Goal: Information Seeking & Learning: Learn about a topic

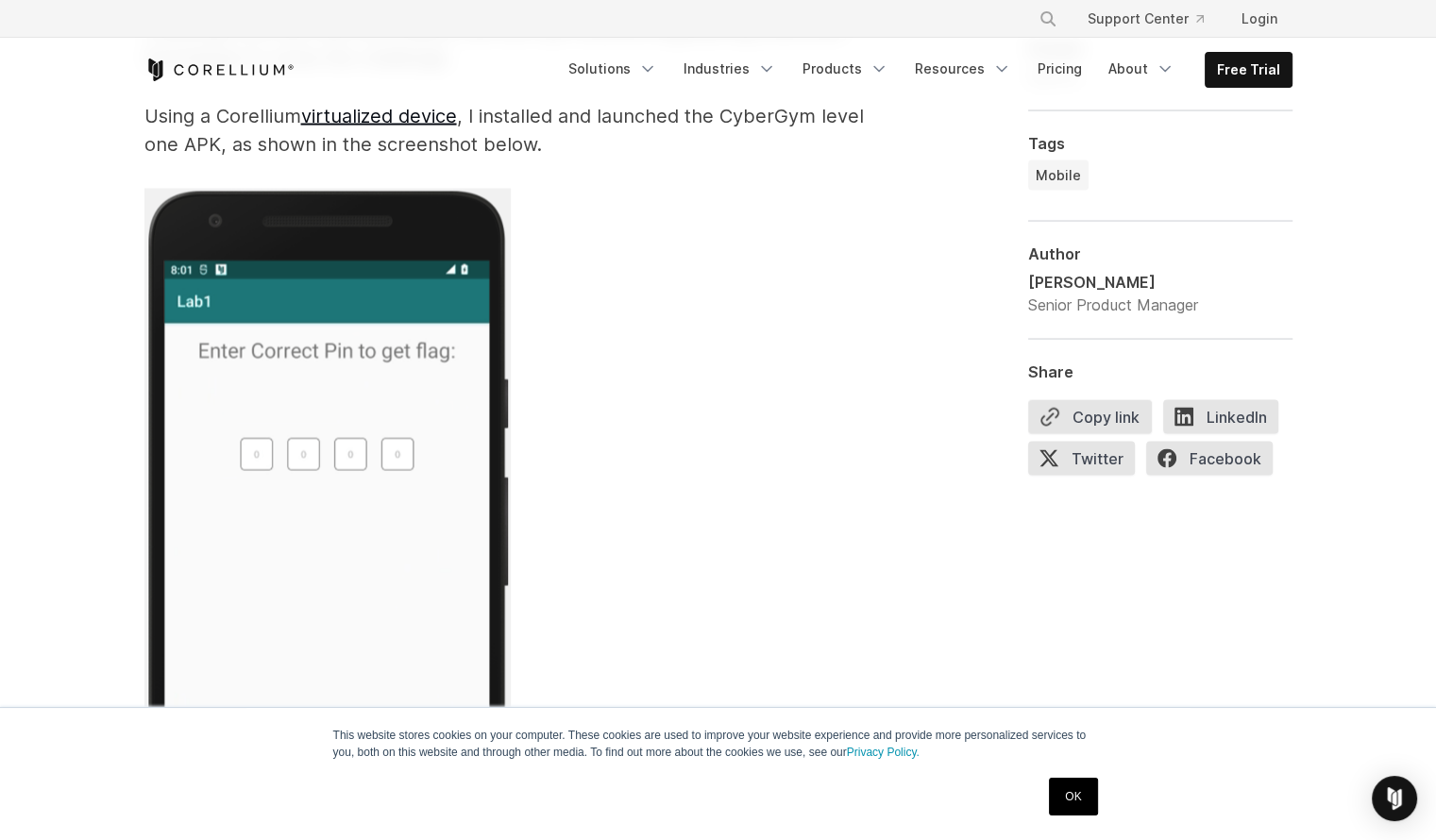
scroll to position [3812, 0]
click at [255, 454] on img at bounding box center [327, 552] width 366 height 731
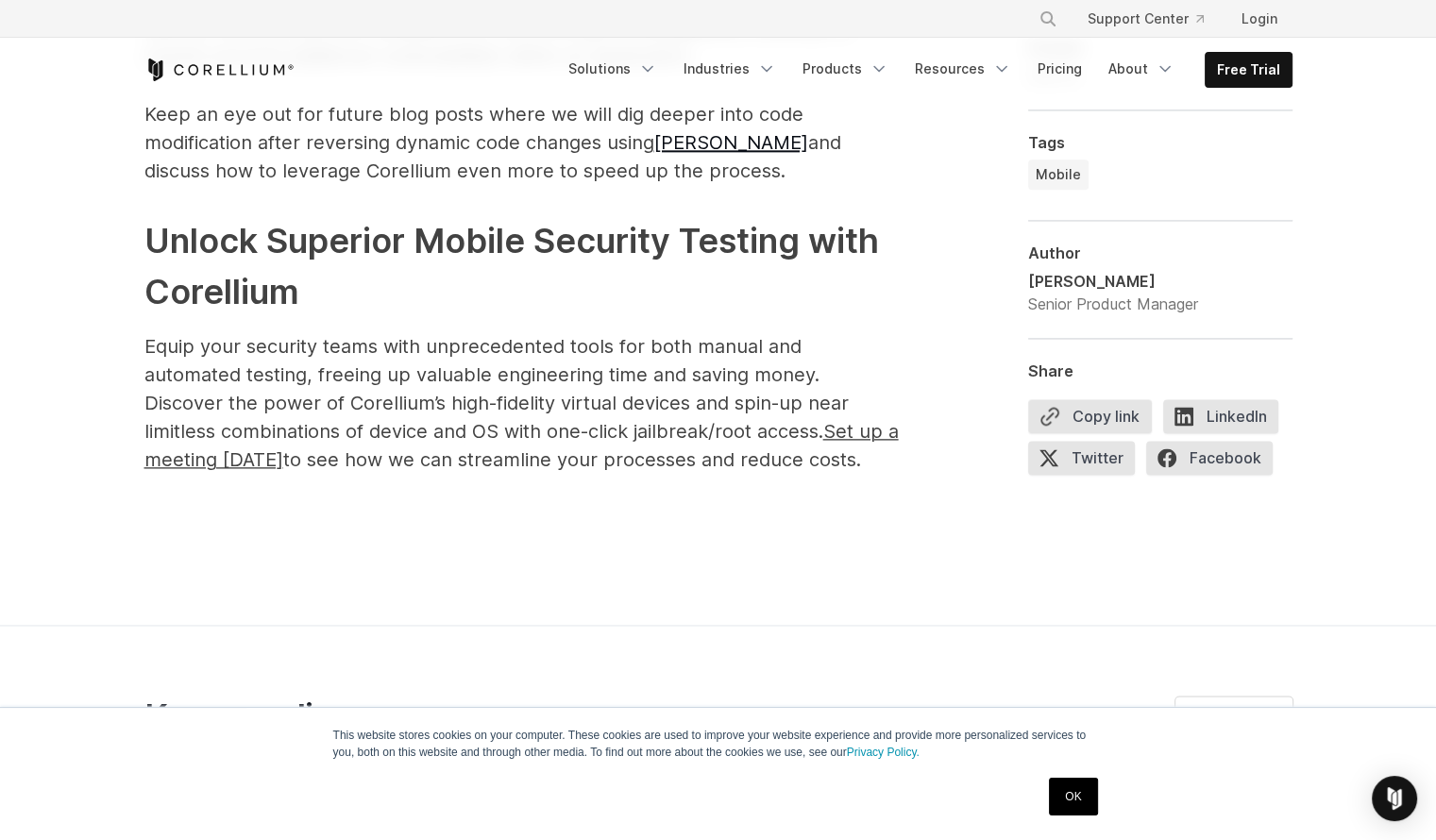
scroll to position [9600, 0]
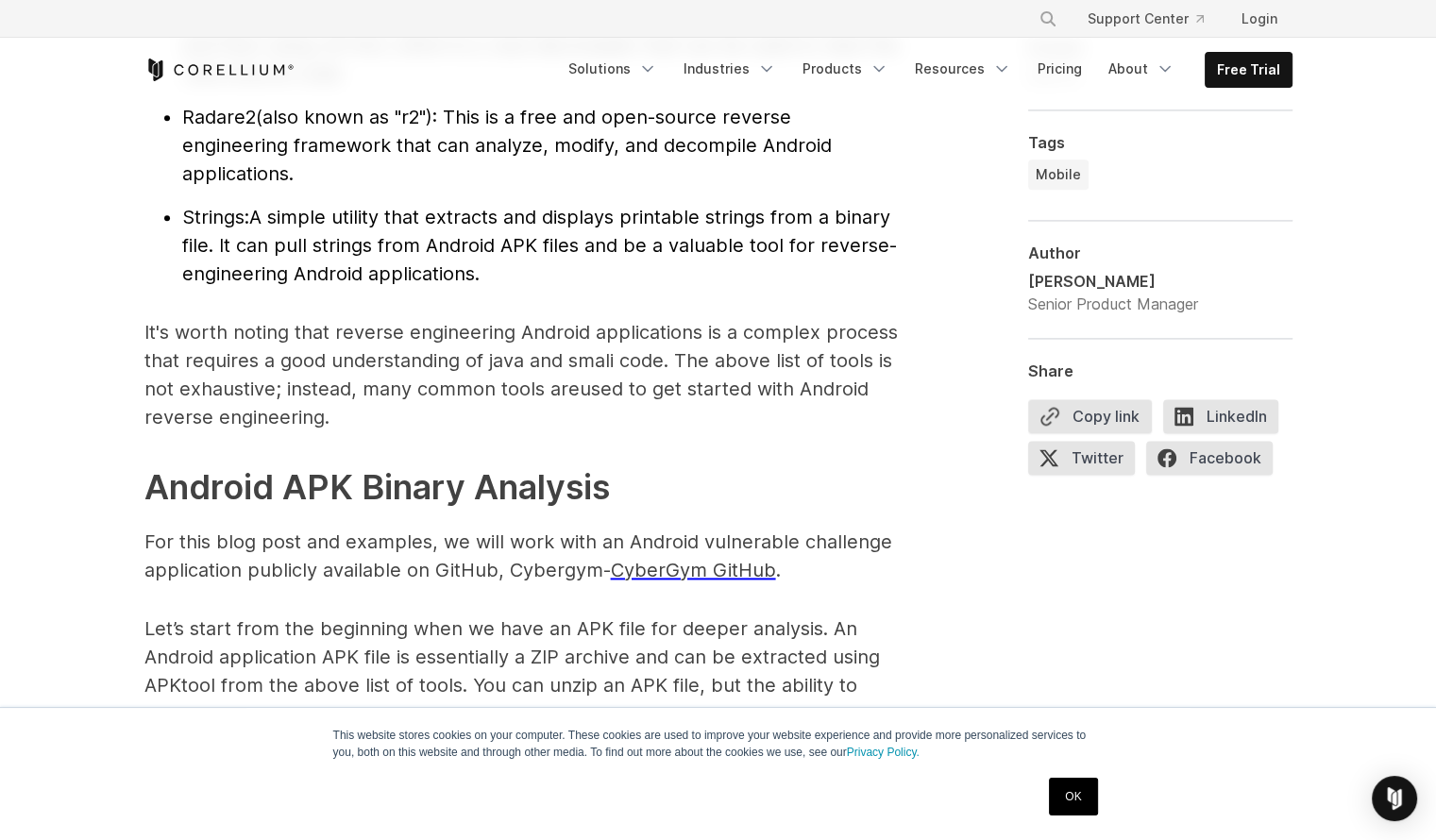
scroll to position [9303, 0]
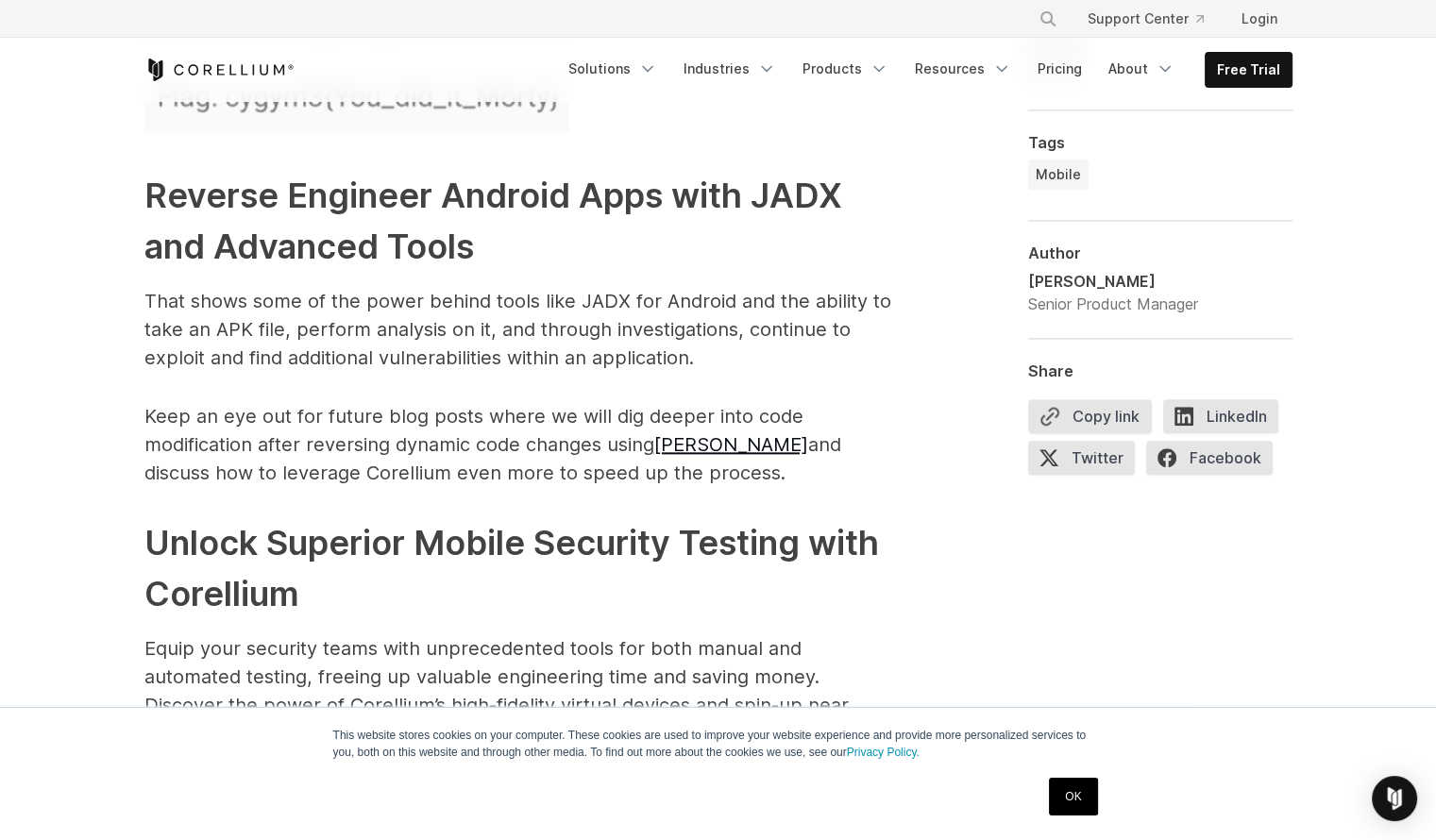
click at [686, 431] on p "Keep an eye out for future blog posts where we will dig deeper into code modifi…" at bounding box center [523, 444] width 756 height 84
click at [688, 433] on link "[PERSON_NAME]" at bounding box center [732, 444] width 154 height 22
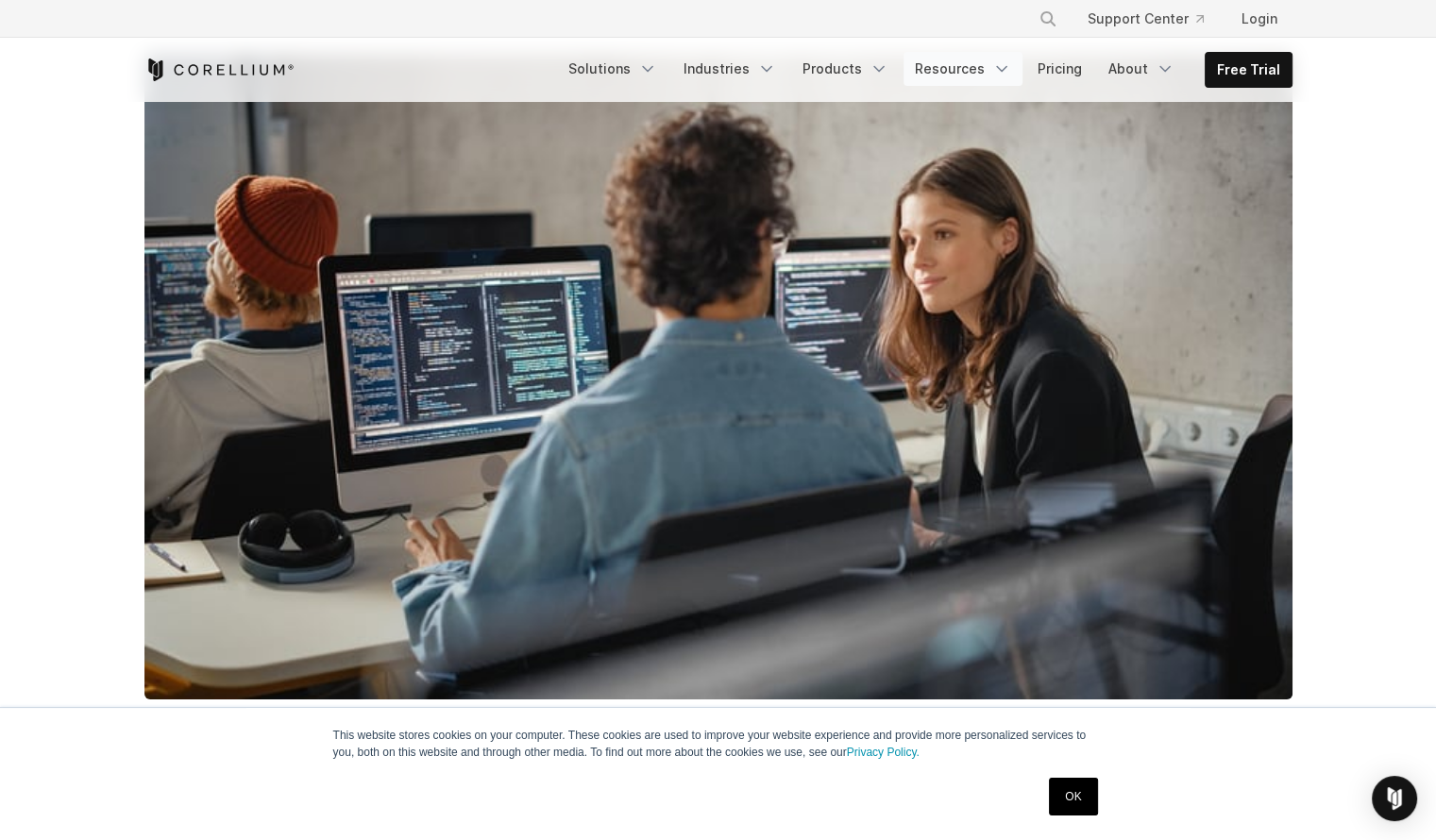
scroll to position [414, 0]
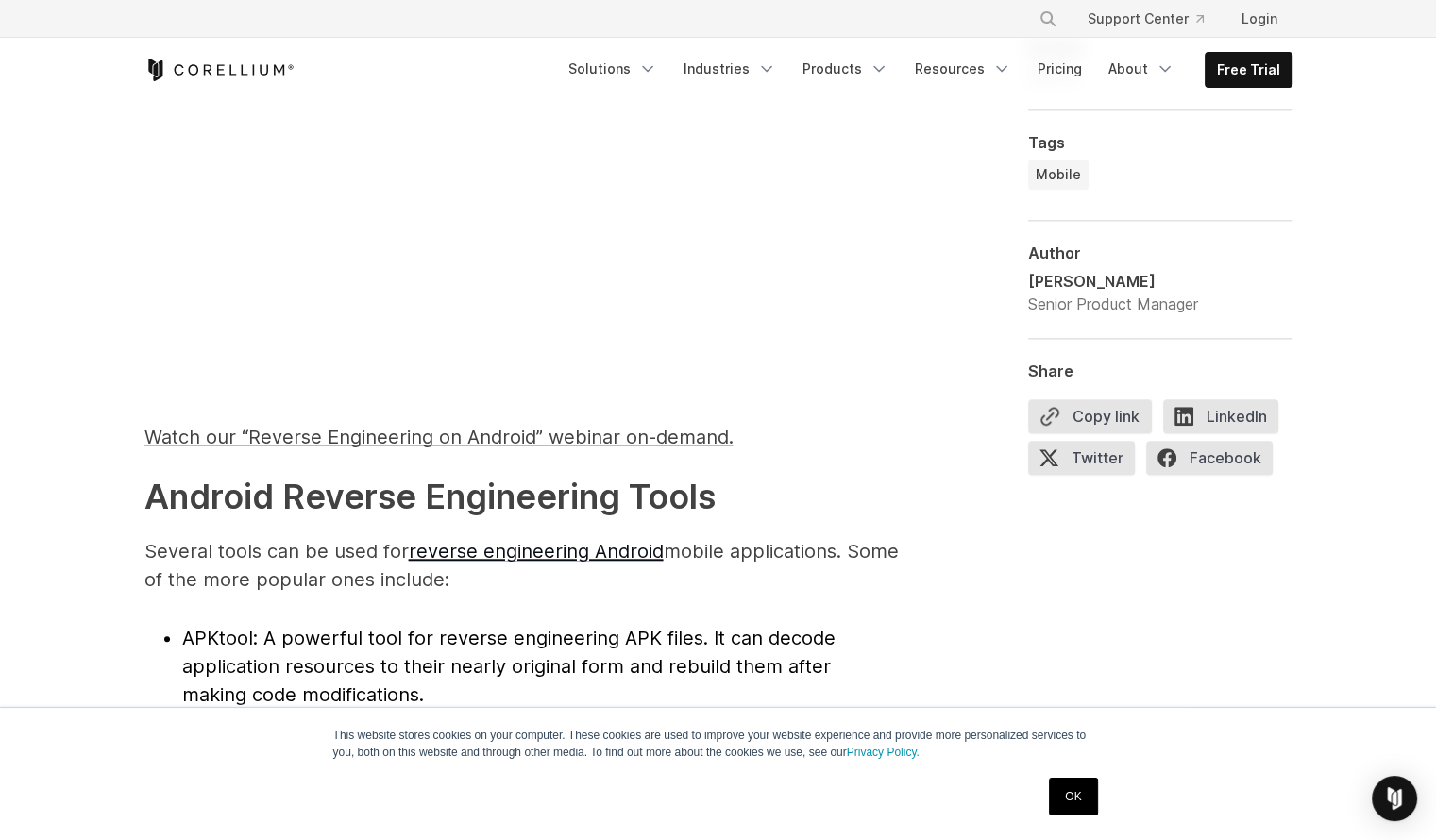
scroll to position [1408, 0]
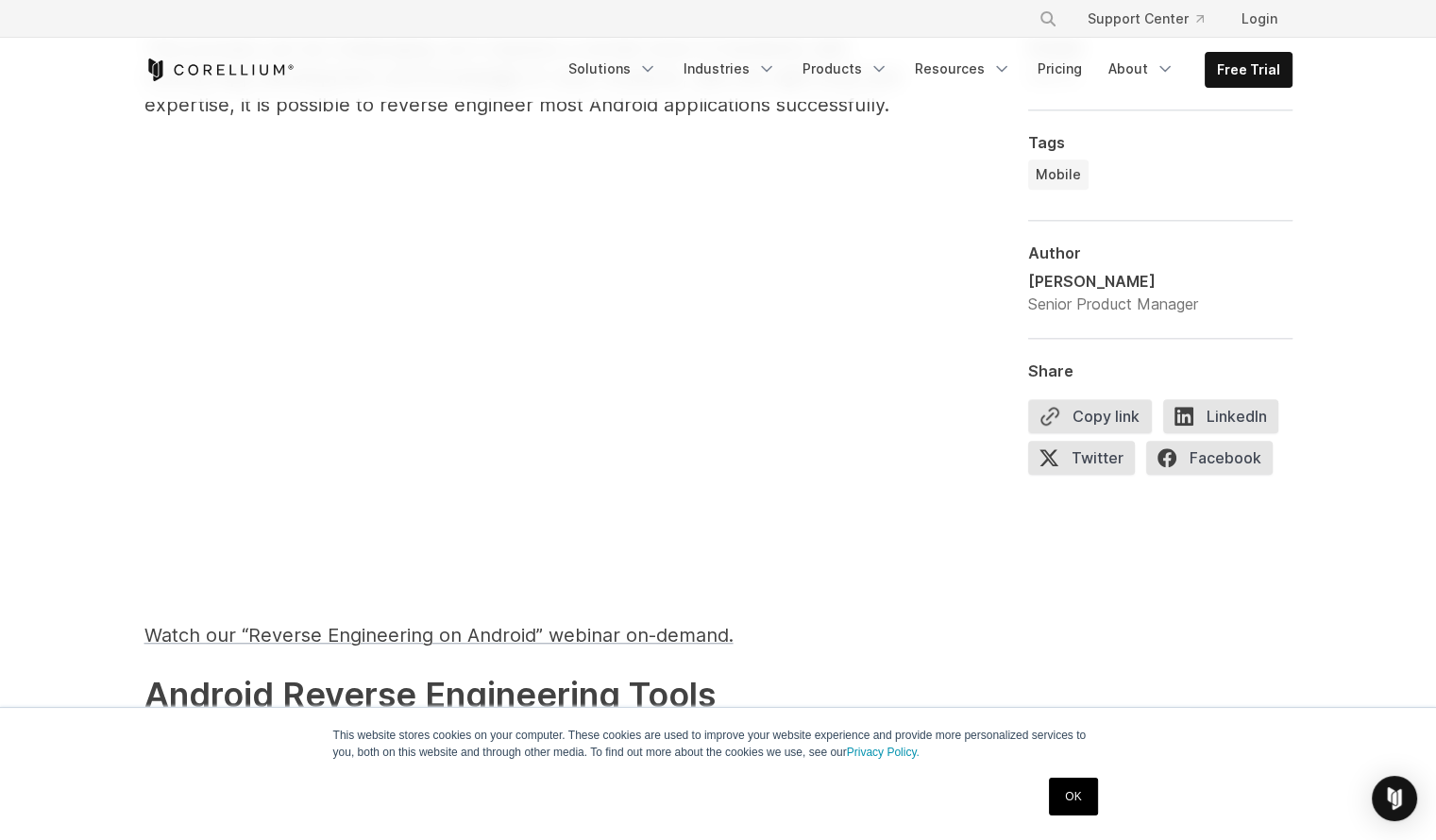
click at [483, 627] on span "Watch our “Reverse Engineering on Android” webinar on-demand." at bounding box center [439, 634] width 590 height 22
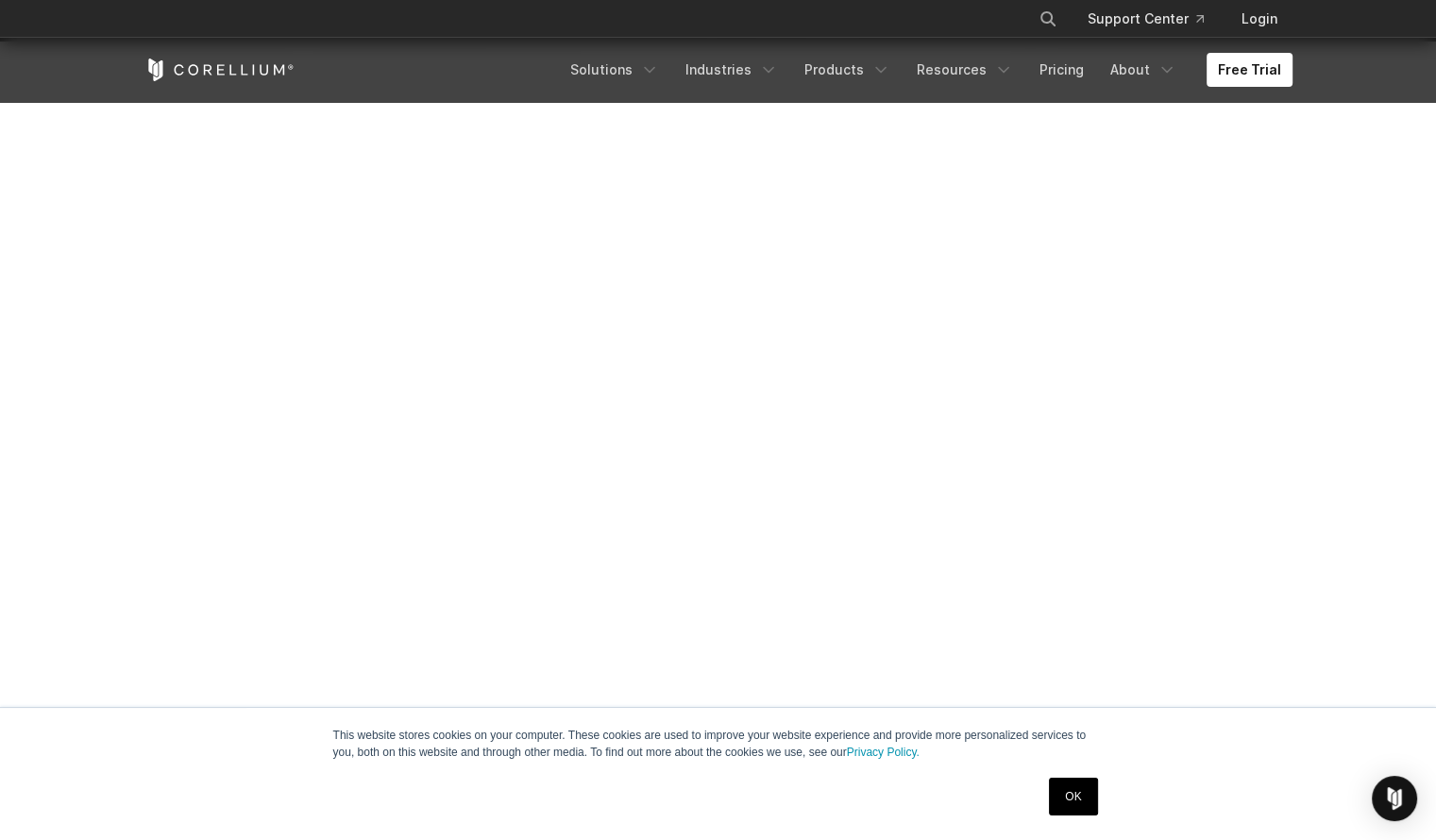
scroll to position [382, 0]
click at [1083, 794] on link "OK" at bounding box center [1074, 796] width 49 height 38
